Goal: Task Accomplishment & Management: Manage account settings

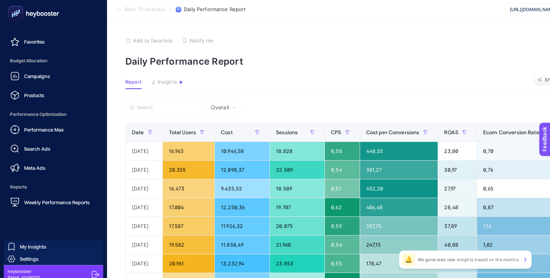
scroll to position [75, 0]
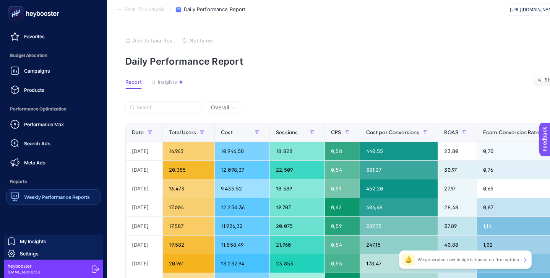
click at [57, 199] on span "Weekly Performance Reports" at bounding box center [57, 197] width 66 height 6
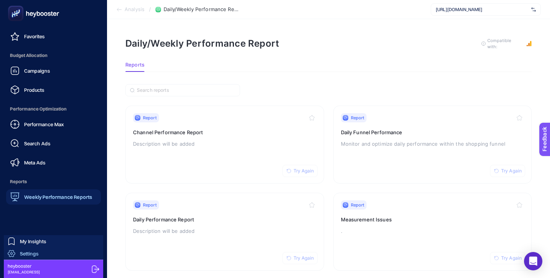
click at [44, 251] on link "Settings" at bounding box center [53, 253] width 99 height 12
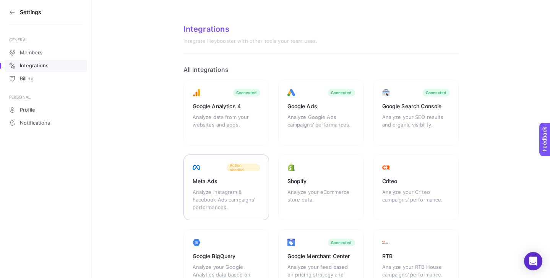
click at [238, 166] on span "Action needed" at bounding box center [243, 167] width 27 height 9
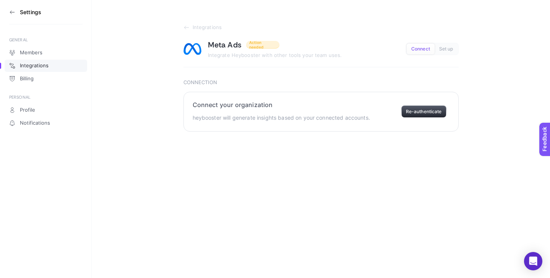
click at [421, 111] on button "Re-authenticate" at bounding box center [424, 112] width 45 height 12
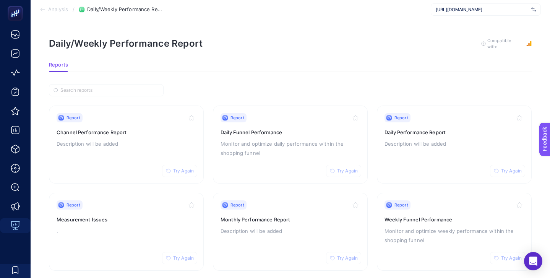
click at [451, 15] on div "[URL][DOMAIN_NAME]" at bounding box center [486, 9] width 110 height 12
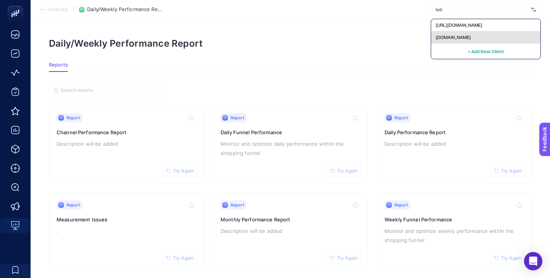
type input "luo"
click at [454, 34] on div "[DOMAIN_NAME]" at bounding box center [485, 37] width 109 height 12
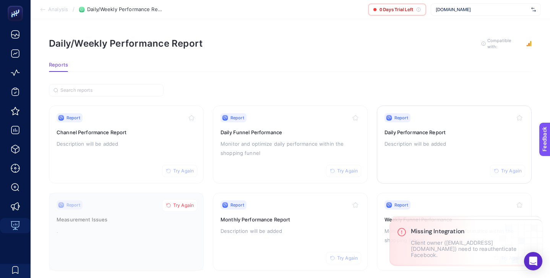
click at [448, 117] on div "Report Try Again" at bounding box center [455, 117] width 140 height 9
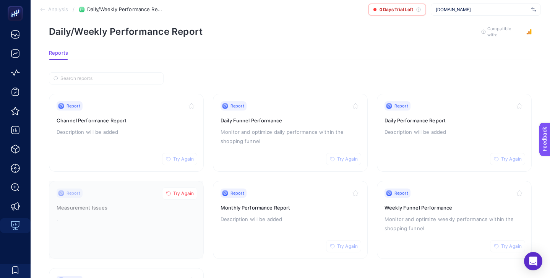
scroll to position [16, 0]
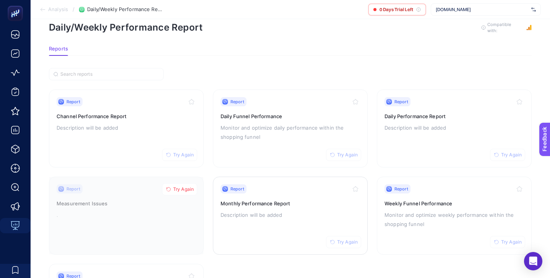
click at [301, 184] on div "Report Try Again" at bounding box center [291, 188] width 140 height 9
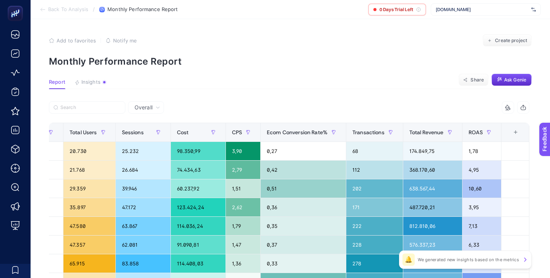
click at [465, 5] on div "[DOMAIN_NAME]" at bounding box center [486, 9] width 110 height 12
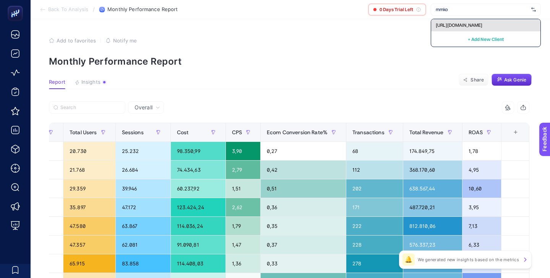
type input "mmko"
click at [464, 24] on span "[URL][DOMAIN_NAME]" at bounding box center [459, 25] width 47 height 6
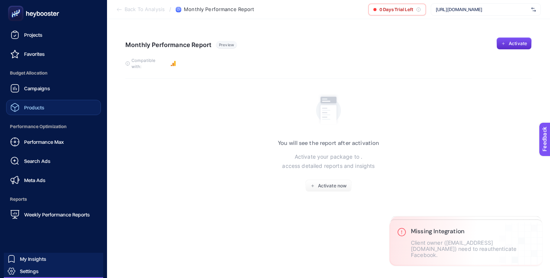
scroll to position [75, 0]
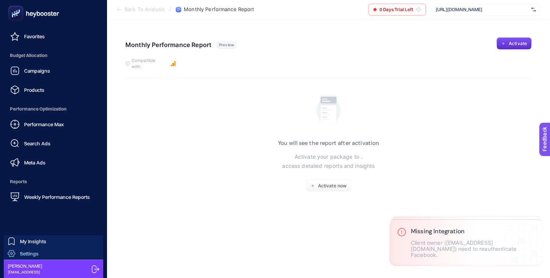
click at [41, 252] on link "Settings" at bounding box center [53, 253] width 99 height 12
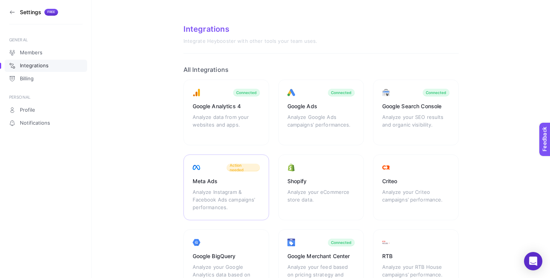
click at [232, 167] on span "Action needed" at bounding box center [243, 167] width 27 height 9
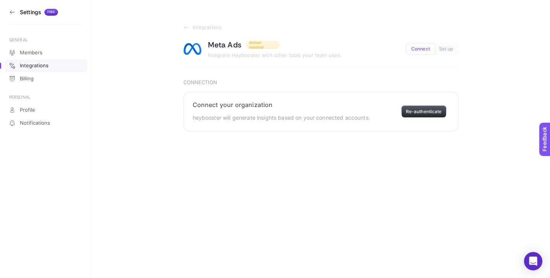
click at [423, 106] on button "Re-authenticate" at bounding box center [424, 112] width 45 height 12
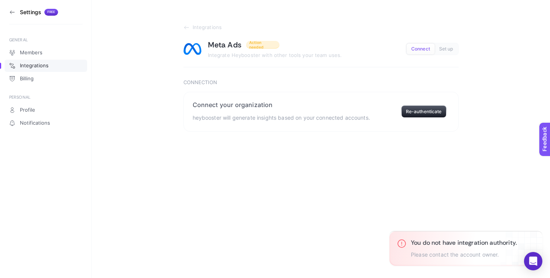
click at [317, 175] on div "Settings Free GENERAL Members Integrations Billing PERSONAL Profile Notificatio…" at bounding box center [275, 139] width 550 height 278
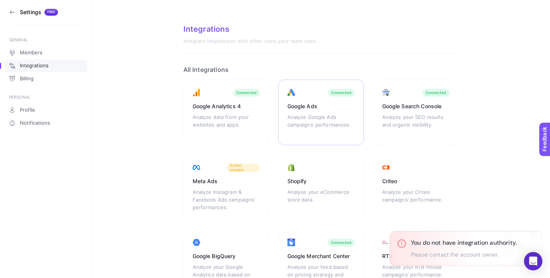
click at [330, 106] on div "Google Ads" at bounding box center [321, 107] width 67 height 8
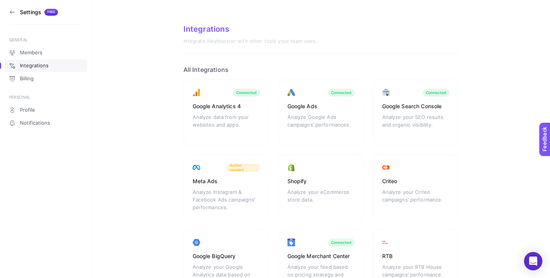
click at [11, 12] on icon at bounding box center [12, 12] width 4 height 0
